Goal: Find specific page/section: Find specific page/section

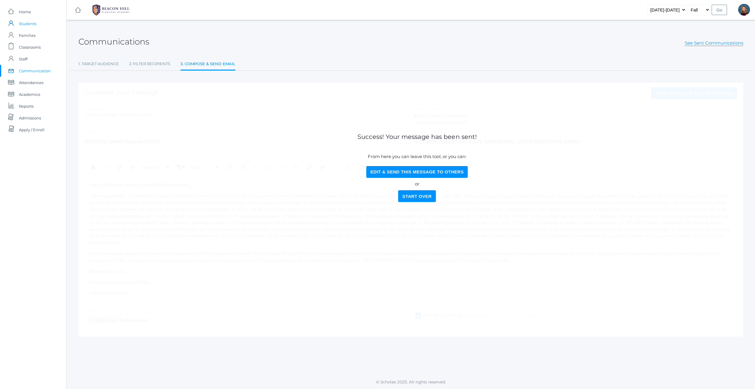
click at [28, 21] on span "Students" at bounding box center [27, 24] width 17 height 12
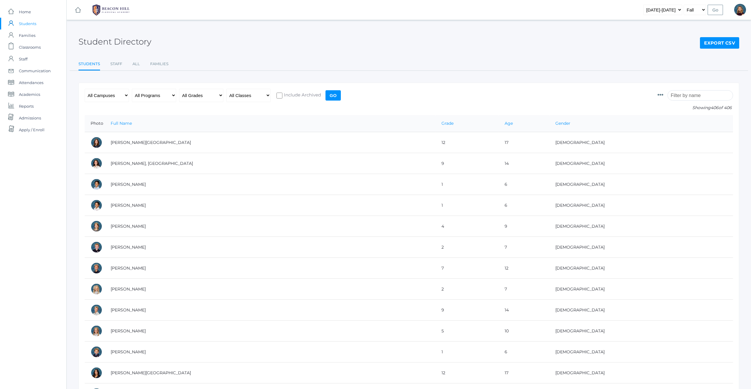
click at [694, 96] on input "search" at bounding box center [699, 95] width 65 height 10
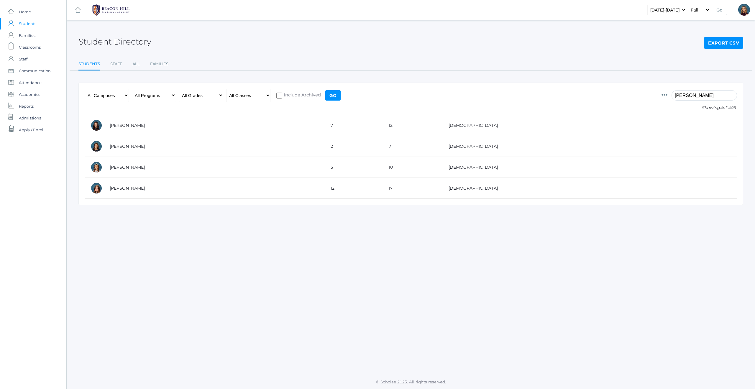
type input "reagan"
click at [26, 23] on span "Students" at bounding box center [27, 24] width 17 height 12
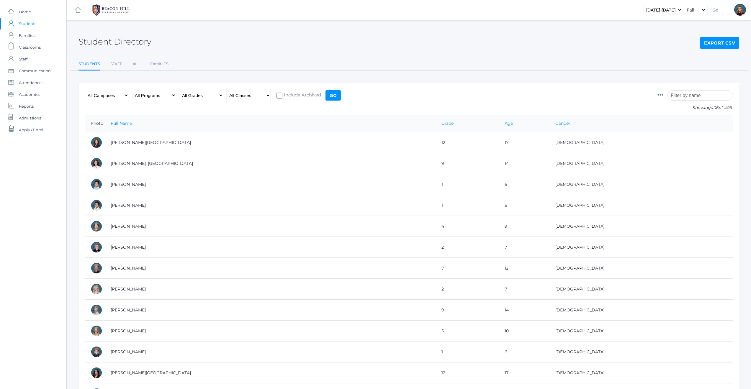
click at [30, 23] on span "Students" at bounding box center [27, 24] width 17 height 12
click at [26, 46] on span "Classrooms" at bounding box center [30, 47] width 22 height 12
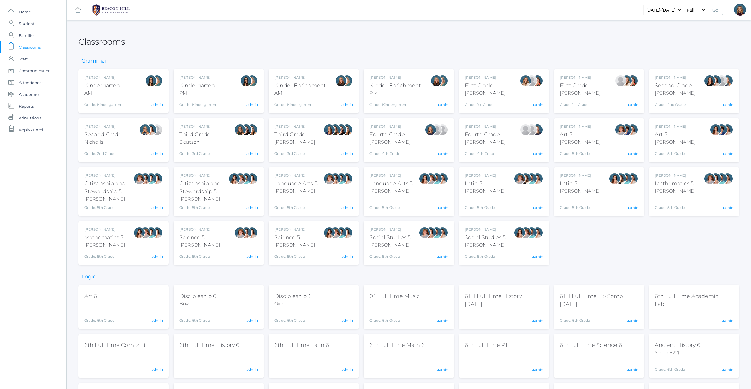
click at [483, 98] on div "Liv Barber First Grade Barber Grade: 1st Grade 01LA" at bounding box center [485, 91] width 41 height 32
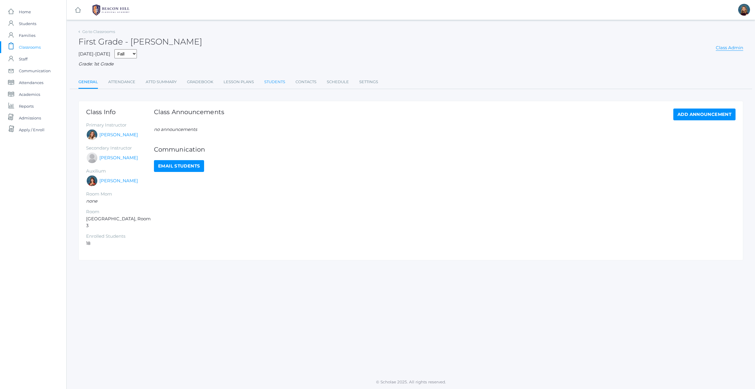
click at [280, 82] on link "Students" at bounding box center [274, 82] width 21 height 12
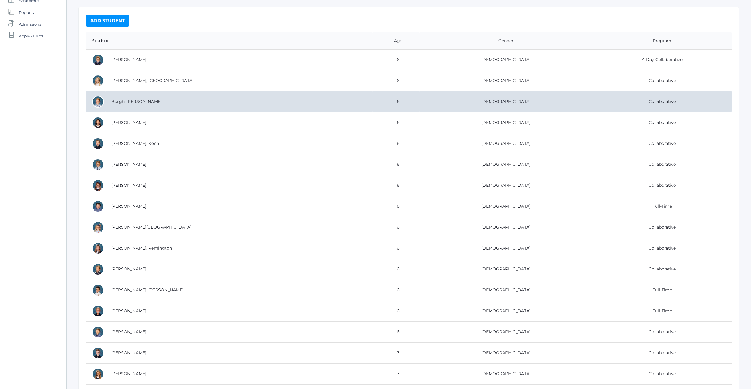
scroll to position [94, 0]
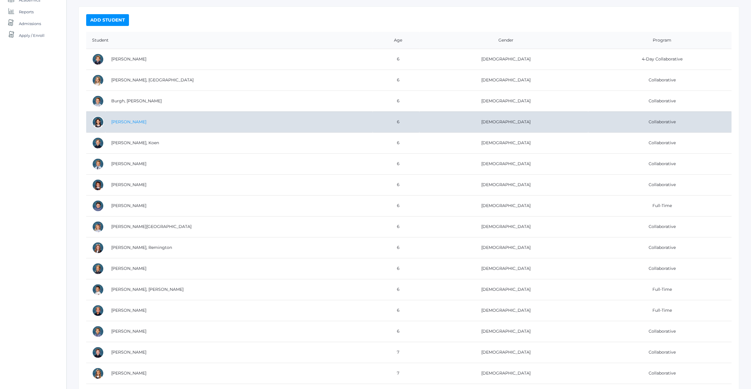
click at [136, 122] on link "[PERSON_NAME]" at bounding box center [128, 121] width 35 height 5
